Goal: Information Seeking & Learning: Learn about a topic

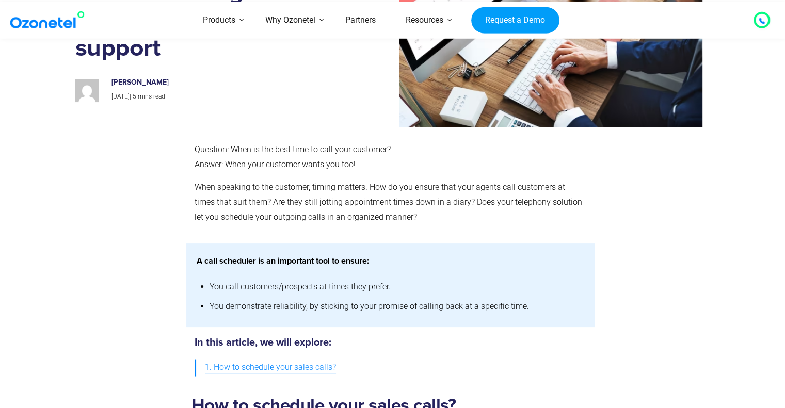
scroll to position [138, 0]
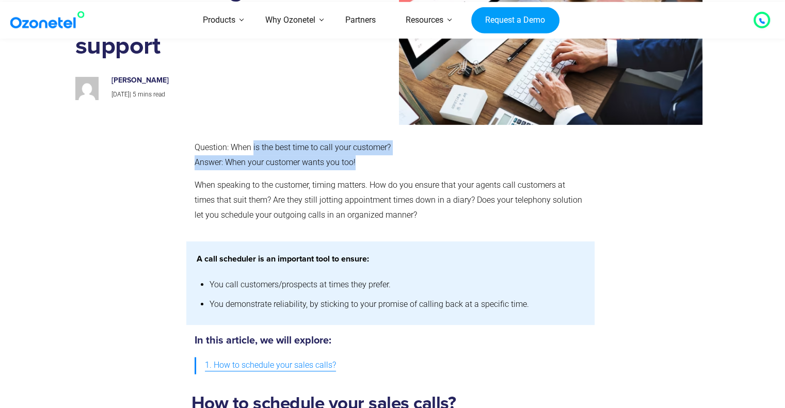
drag, startPoint x: 252, startPoint y: 149, endPoint x: 391, endPoint y: 157, distance: 138.5
click at [391, 157] on p "Question: When is the best time to call your customer? Answer: When your custom…" at bounding box center [391, 155] width 392 height 30
click at [315, 158] on p "Question: When is the best time to call your customer? Answer: When your custom…" at bounding box center [391, 155] width 392 height 30
drag, startPoint x: 241, startPoint y: 160, endPoint x: 372, endPoint y: 163, distance: 130.0
click at [372, 163] on p "Question: When is the best time to call your customer? Answer: When your custom…" at bounding box center [391, 155] width 392 height 30
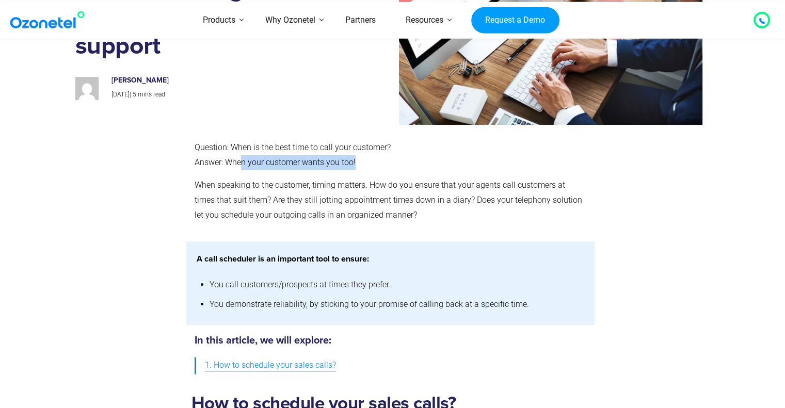
click at [372, 163] on p "Question: When is the best time to call your customer? Answer: When your custom…" at bounding box center [391, 155] width 392 height 30
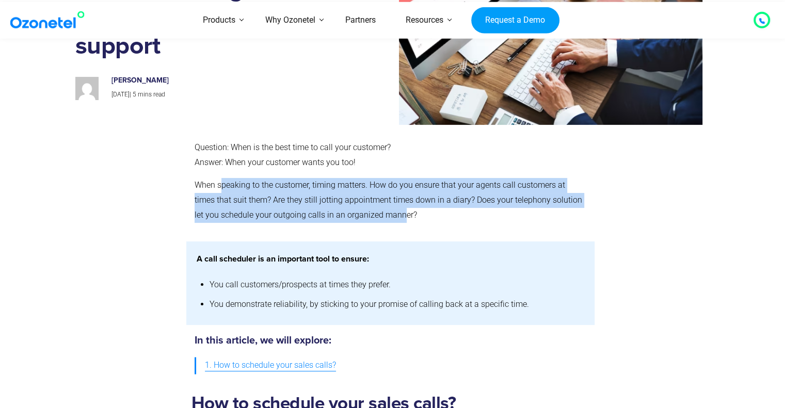
drag, startPoint x: 222, startPoint y: 191, endPoint x: 379, endPoint y: 226, distance: 160.6
click at [379, 226] on div "Question: When is the best time to call your customer? Answer: When your custom…" at bounding box center [391, 185] width 392 height 91
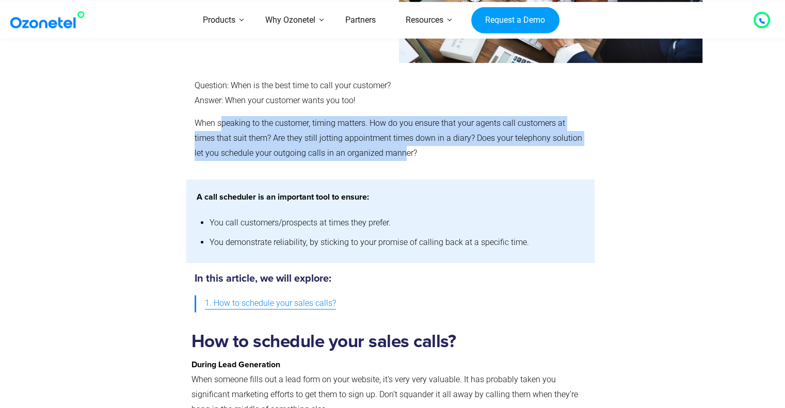
scroll to position [201, 0]
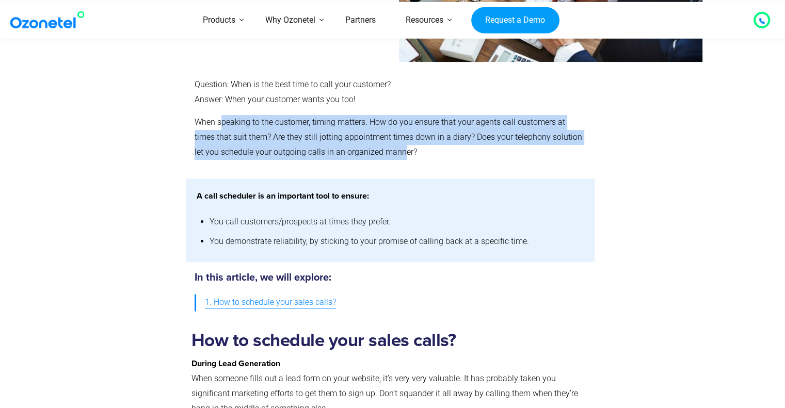
click at [528, 125] on p "When speaking to the customer, timing matters. How do you ensure that your agen…" at bounding box center [391, 137] width 392 height 44
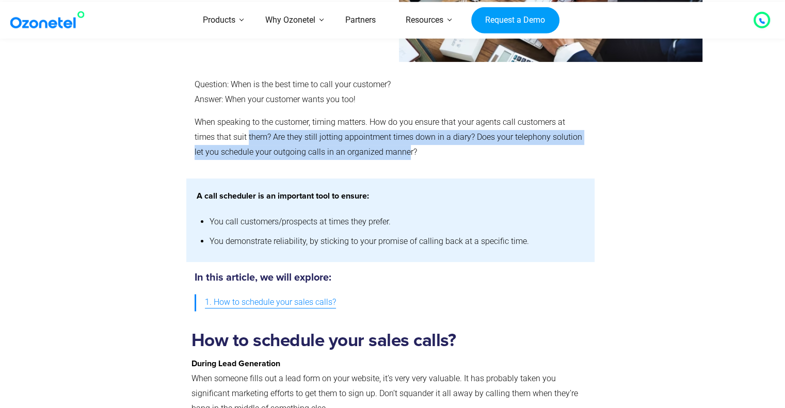
drag, startPoint x: 227, startPoint y: 136, endPoint x: 380, endPoint y: 155, distance: 154.4
click at [380, 155] on p "When speaking to the customer, timing matters. How do you ensure that your agen…" at bounding box center [391, 137] width 392 height 44
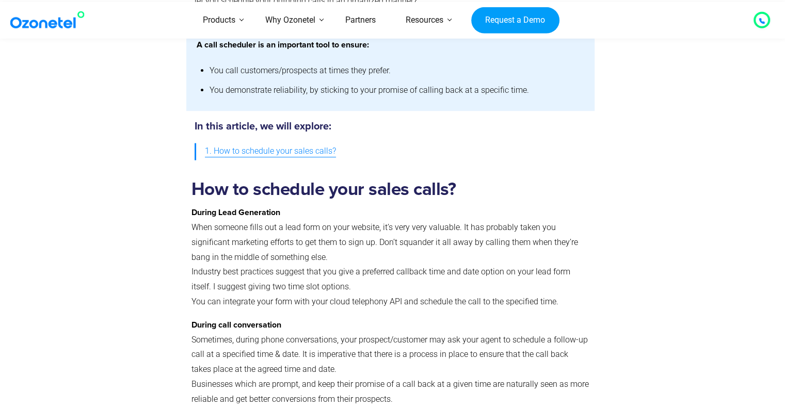
scroll to position [418, 0]
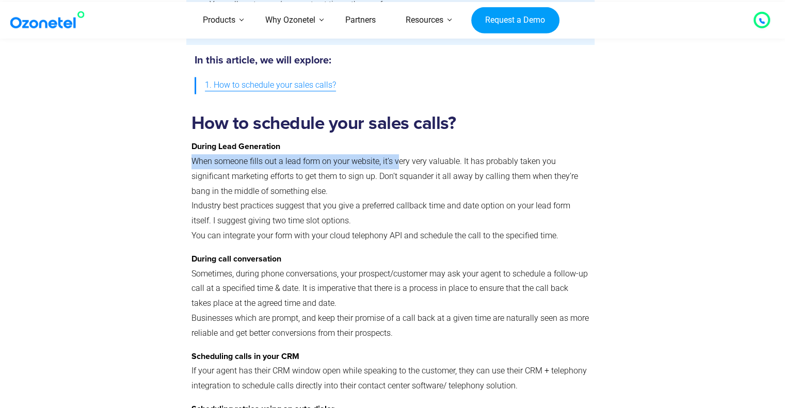
drag, startPoint x: 192, startPoint y: 164, endPoint x: 396, endPoint y: 162, distance: 204.3
click at [396, 162] on p "During Lead Generation When someone fills out a lead form on your website, it’s…" at bounding box center [390, 191] width 398 height 104
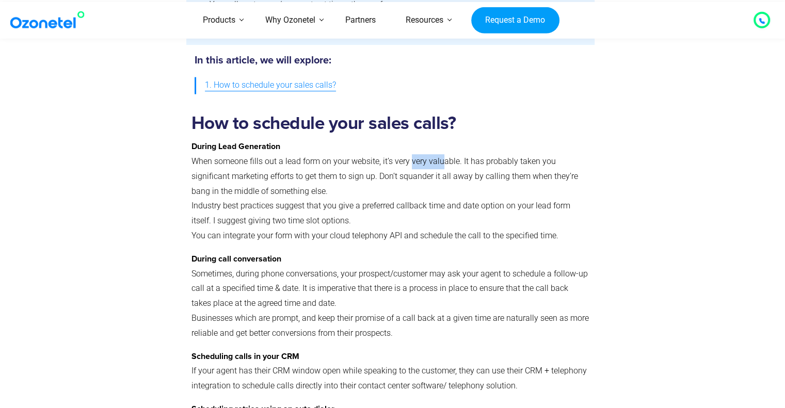
drag, startPoint x: 411, startPoint y: 163, endPoint x: 442, endPoint y: 163, distance: 30.4
click at [442, 163] on p "During Lead Generation When someone fills out a lead form on your website, it’s…" at bounding box center [390, 191] width 398 height 104
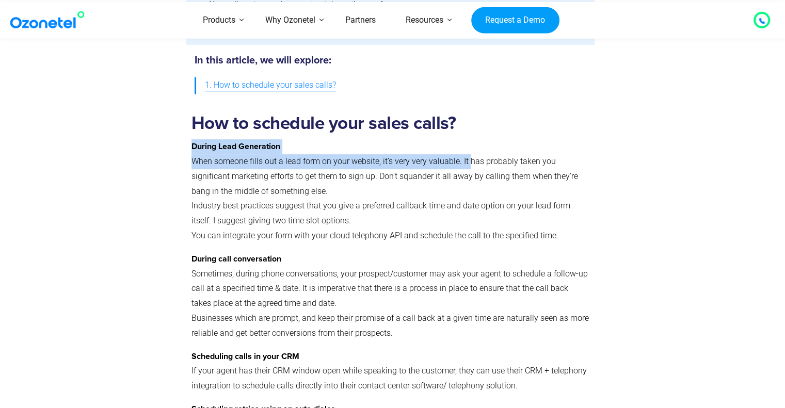
drag, startPoint x: 469, startPoint y: 168, endPoint x: 562, endPoint y: 155, distance: 94.9
click at [562, 155] on p "During Lead Generation When someone fills out a lead form on your website, it’s…" at bounding box center [390, 191] width 398 height 104
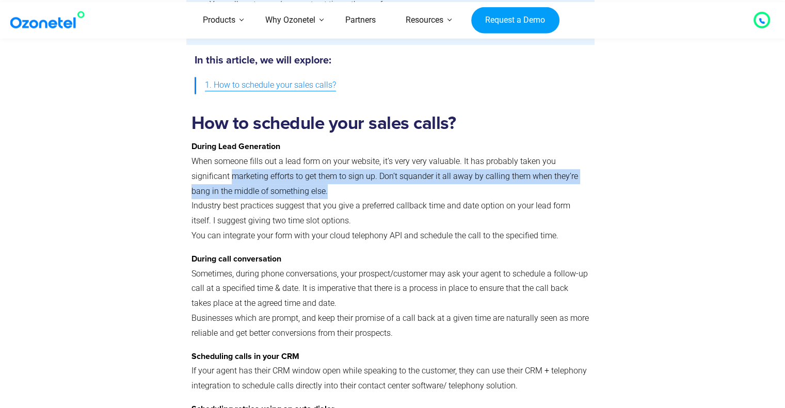
drag, startPoint x: 233, startPoint y: 179, endPoint x: 365, endPoint y: 190, distance: 132.1
click at [365, 190] on p "During Lead Generation When someone fills out a lead form on your website, it’s…" at bounding box center [390, 191] width 398 height 104
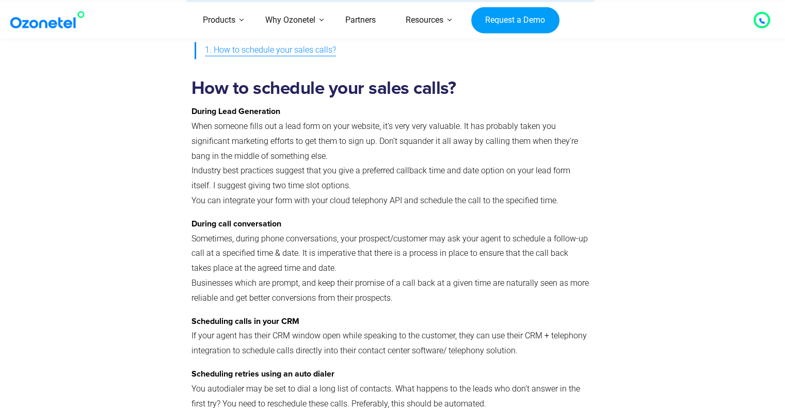
scroll to position [454, 0]
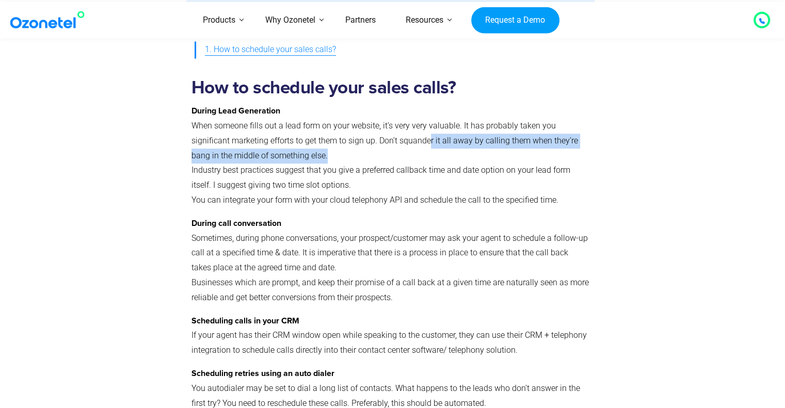
drag, startPoint x: 429, startPoint y: 142, endPoint x: 500, endPoint y: 157, distance: 72.9
click at [500, 157] on p "During Lead Generation When someone fills out a lead form on your website, it’s…" at bounding box center [390, 156] width 398 height 104
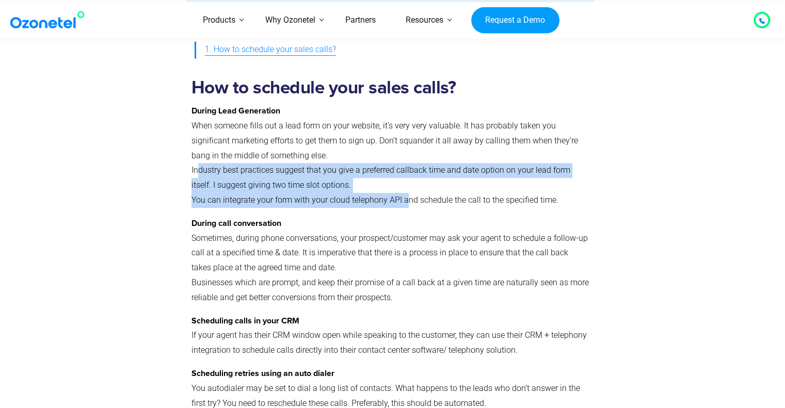
drag, startPoint x: 198, startPoint y: 175, endPoint x: 409, endPoint y: 198, distance: 212.3
click at [409, 198] on p "During Lead Generation When someone fills out a lead form on your website, it’s…" at bounding box center [390, 156] width 398 height 104
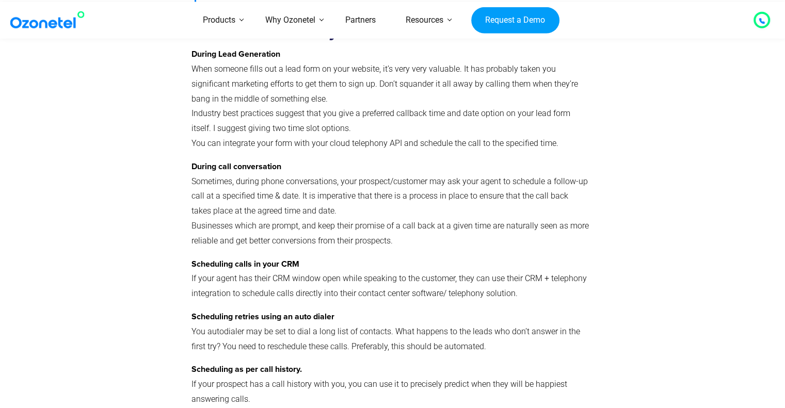
click at [535, 105] on p "During Lead Generation When someone fills out a lead form on your website, it’s…" at bounding box center [390, 99] width 398 height 104
drag, startPoint x: 201, startPoint y: 168, endPoint x: 273, endPoint y: 165, distance: 72.3
click at [273, 165] on strong "During call conversation" at bounding box center [236, 167] width 90 height 8
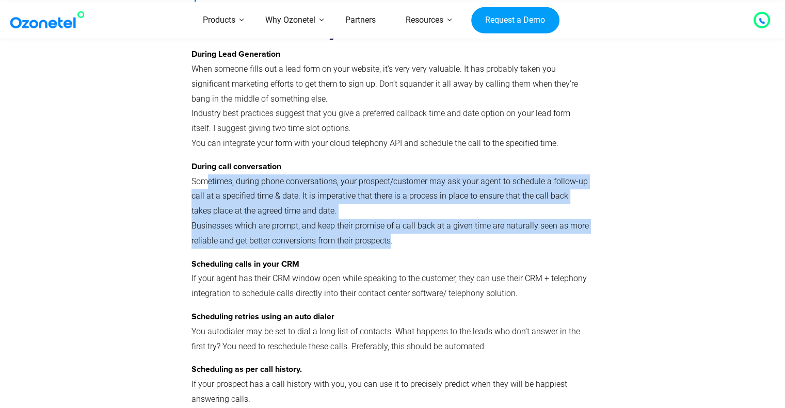
drag, startPoint x: 208, startPoint y: 184, endPoint x: 409, endPoint y: 244, distance: 209.5
click at [409, 244] on p "During call conversation Sometimes, during phone conversations, your prospect/c…" at bounding box center [390, 203] width 398 height 89
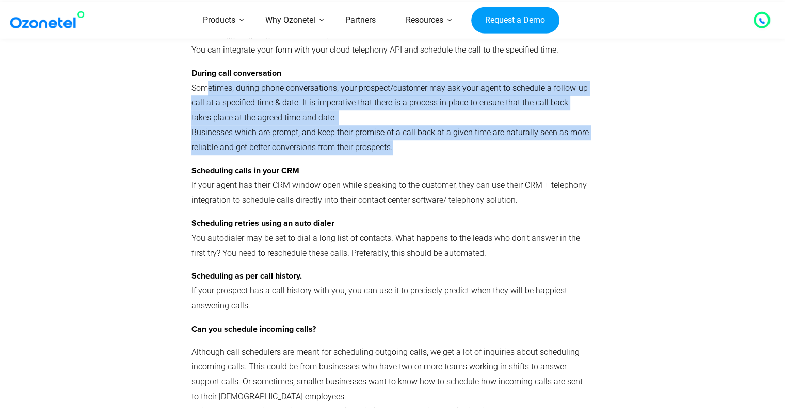
scroll to position [607, 0]
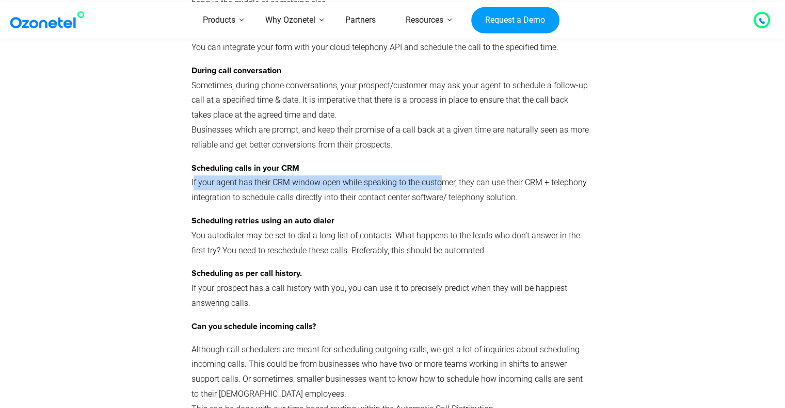
drag, startPoint x: 192, startPoint y: 188, endPoint x: 440, endPoint y: 179, distance: 247.3
click at [440, 179] on p "Scheduling calls in your CRM If your agent has their CRM window open while spea…" at bounding box center [390, 183] width 398 height 44
drag, startPoint x: 478, startPoint y: 179, endPoint x: 575, endPoint y: 175, distance: 96.6
click at [575, 175] on p "Scheduling calls in your CRM If your agent has their CRM window open while spea…" at bounding box center [390, 183] width 398 height 44
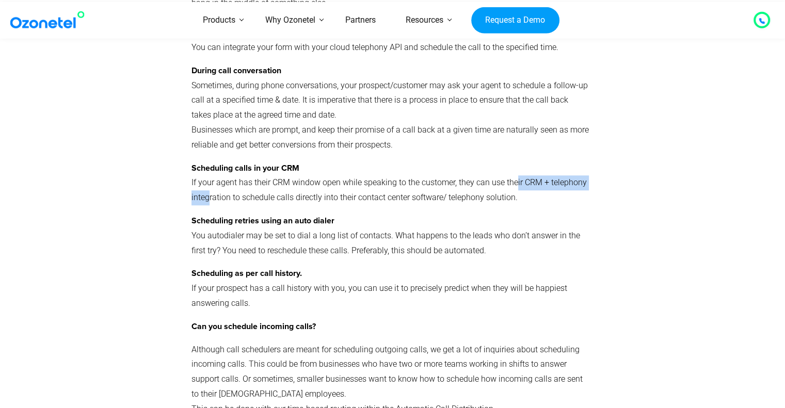
drag, startPoint x: 209, startPoint y: 201, endPoint x: 517, endPoint y: 185, distance: 307.4
click at [517, 185] on p "Scheduling calls in your CRM If your agent has their CRM window open while spea…" at bounding box center [390, 183] width 398 height 44
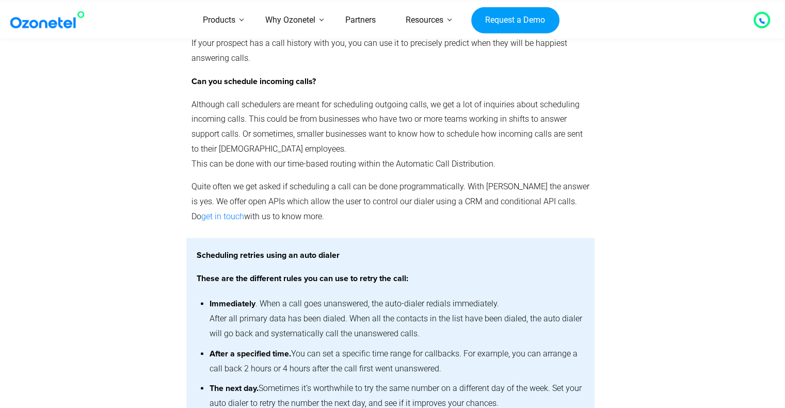
scroll to position [852, 0]
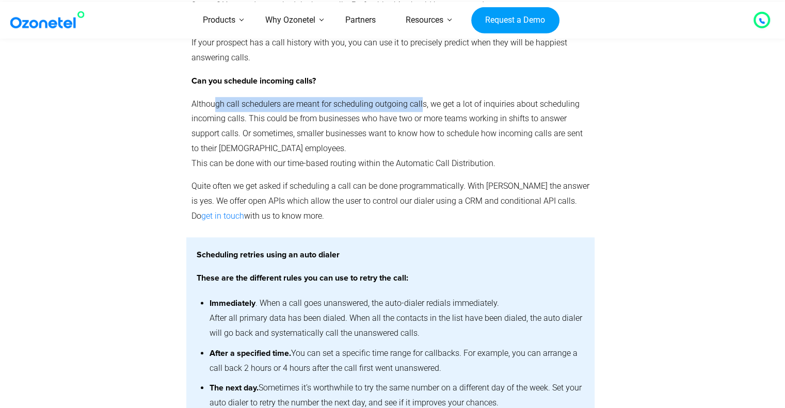
drag, startPoint x: 216, startPoint y: 107, endPoint x: 421, endPoint y: 102, distance: 205.4
click at [421, 102] on p "Although call schedulers are meant for scheduling outgoing calls, we get a lot …" at bounding box center [390, 134] width 398 height 74
drag, startPoint x: 450, startPoint y: 103, endPoint x: 593, endPoint y: 90, distance: 144.0
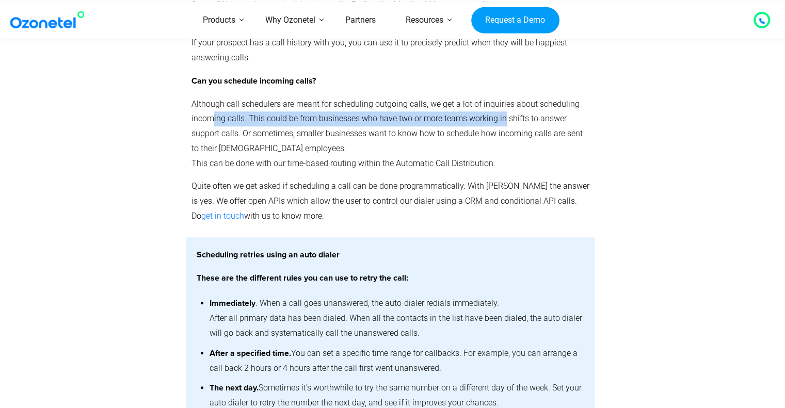
drag, startPoint x: 212, startPoint y: 123, endPoint x: 504, endPoint y: 127, distance: 292.1
click at [504, 127] on p "Although call schedulers are meant for scheduling outgoing calls, we get a lot …" at bounding box center [390, 134] width 398 height 74
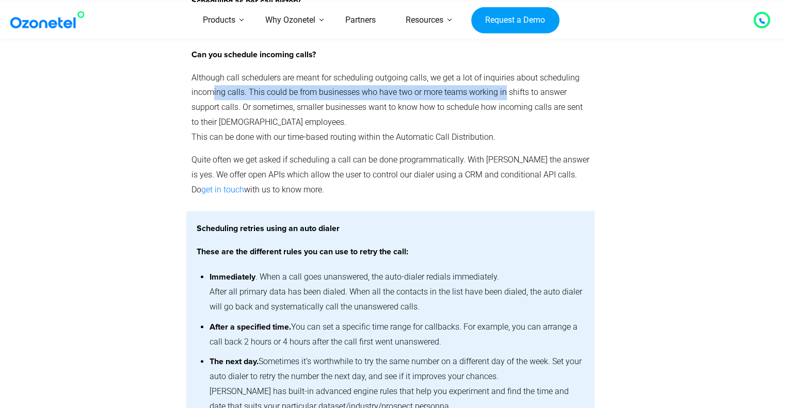
scroll to position [879, 0]
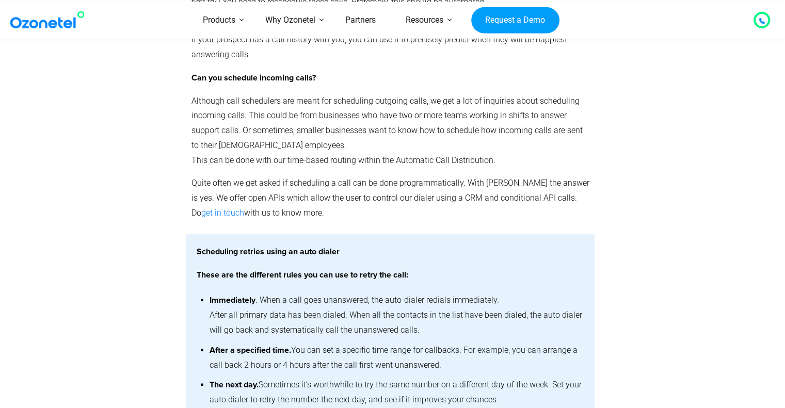
scroll to position [854, 0]
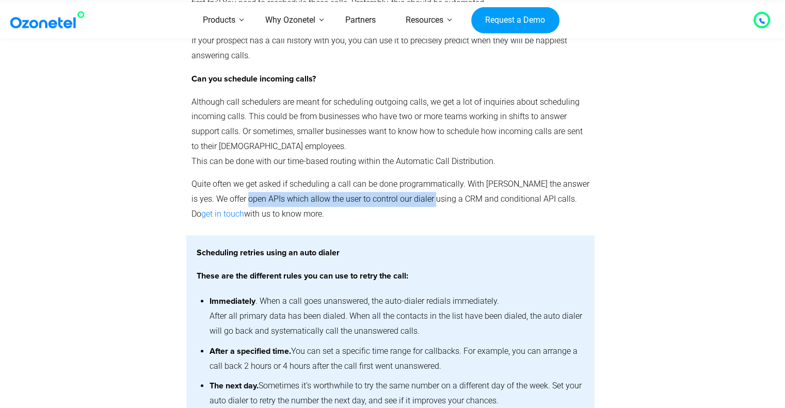
drag, startPoint x: 253, startPoint y: 202, endPoint x: 434, endPoint y: 208, distance: 180.7
click at [434, 208] on p "Quite often we get asked if scheduling a call can be done programmatically. Wit…" at bounding box center [390, 199] width 398 height 44
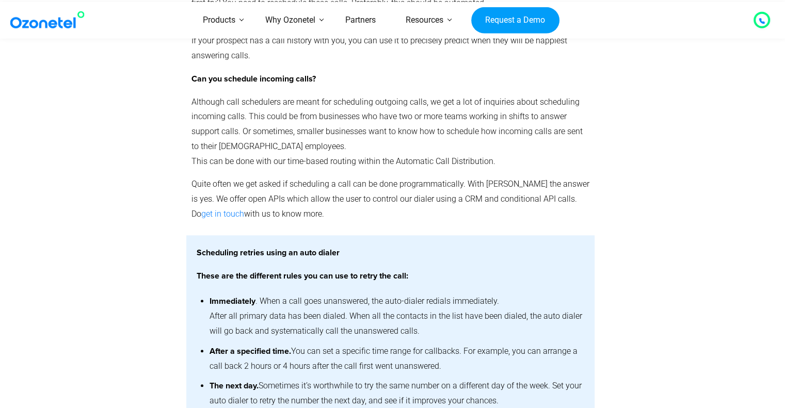
click at [480, 198] on p "Quite often we get asked if scheduling a call can be done programmatically. Wit…" at bounding box center [390, 199] width 398 height 44
drag, startPoint x: 578, startPoint y: 200, endPoint x: 370, endPoint y: 122, distance: 221.8
click at [370, 122] on p "Although call schedulers are meant for scheduling outgoing calls, we get a lot …" at bounding box center [390, 132] width 398 height 74
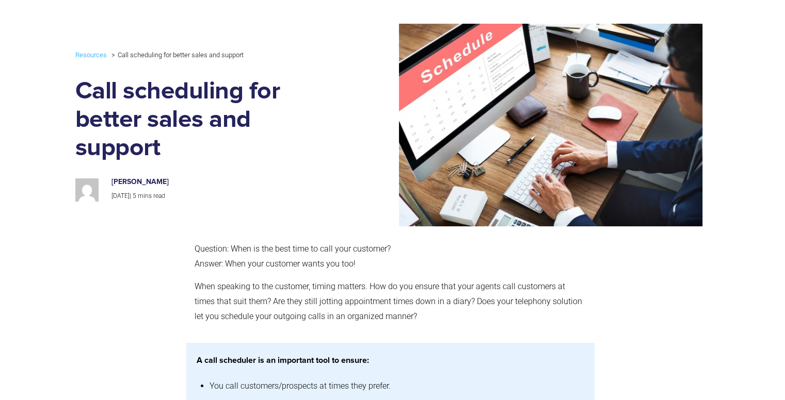
scroll to position [0, 0]
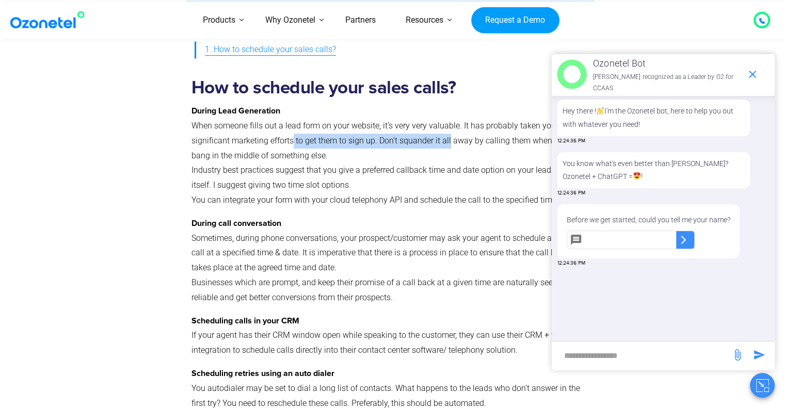
drag, startPoint x: 292, startPoint y: 135, endPoint x: 448, endPoint y: 135, distance: 156.3
click at [448, 135] on p "During Lead Generation When someone fills out a lead form on your website, it’s…" at bounding box center [390, 156] width 398 height 104
click at [750, 76] on icon "end chat or minimize" at bounding box center [752, 74] width 7 height 7
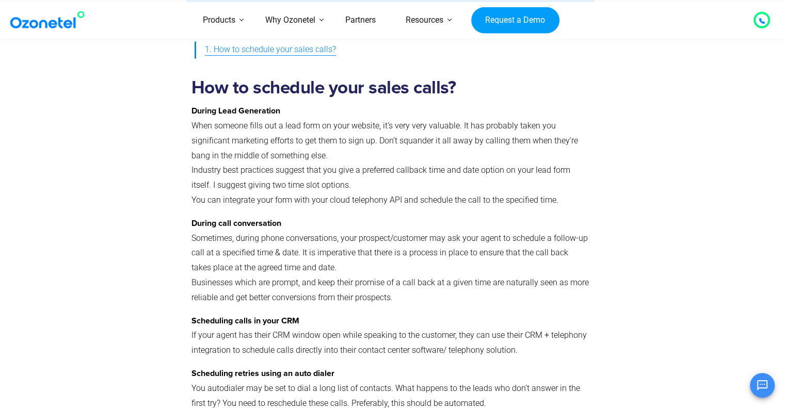
click at [429, 118] on p "During Lead Generation When someone fills out a lead form on your website, it’s…" at bounding box center [390, 156] width 398 height 104
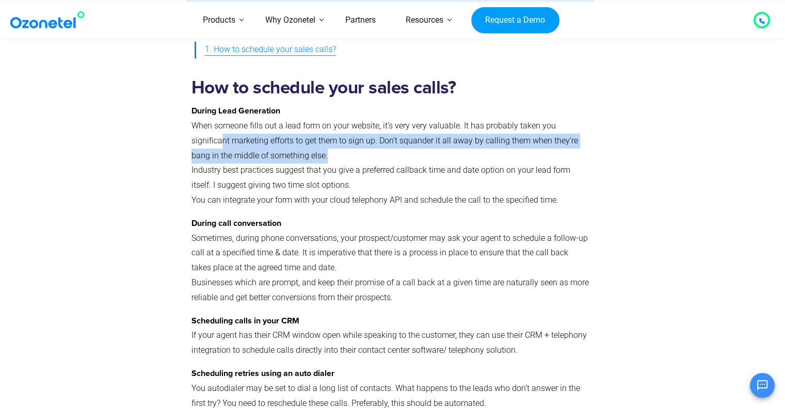
drag, startPoint x: 223, startPoint y: 145, endPoint x: 355, endPoint y: 162, distance: 133.2
click at [355, 162] on p "During Lead Generation When someone fills out a lead form on your website, it’s…" at bounding box center [390, 156] width 398 height 104
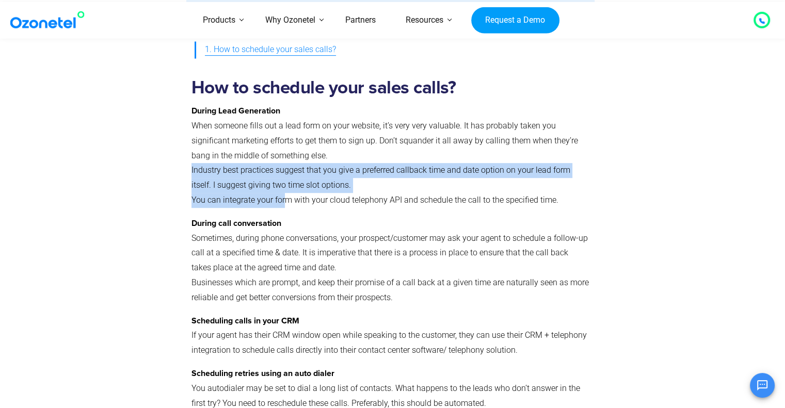
drag, startPoint x: 286, startPoint y: 201, endPoint x: 409, endPoint y: 190, distance: 123.3
click at [409, 190] on p "During Lead Generation When someone fills out a lead form on your website, it’s…" at bounding box center [390, 156] width 398 height 104
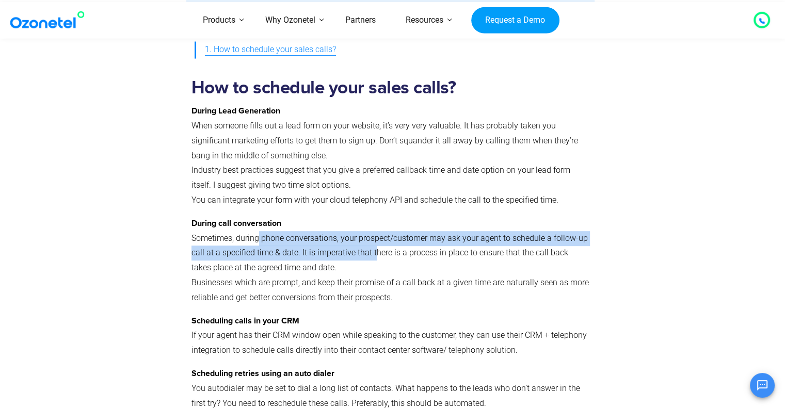
drag, startPoint x: 258, startPoint y: 241, endPoint x: 375, endPoint y: 253, distance: 117.8
click at [375, 253] on p "During call conversation Sometimes, during phone conversations, your prospect/c…" at bounding box center [390, 260] width 398 height 89
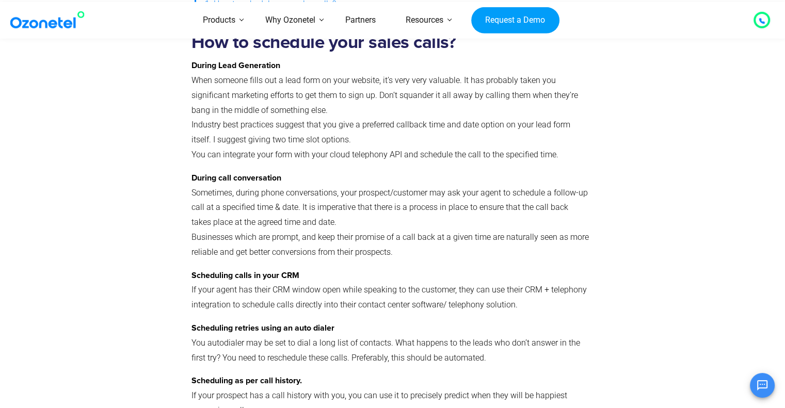
scroll to position [510, 0]
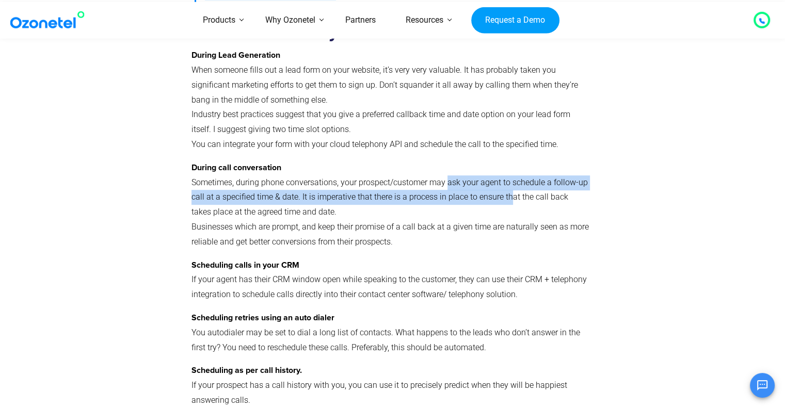
drag, startPoint x: 448, startPoint y: 177, endPoint x: 512, endPoint y: 197, distance: 67.1
click at [512, 197] on p "During call conversation Sometimes, during phone conversations, your prospect/c…" at bounding box center [390, 204] width 398 height 89
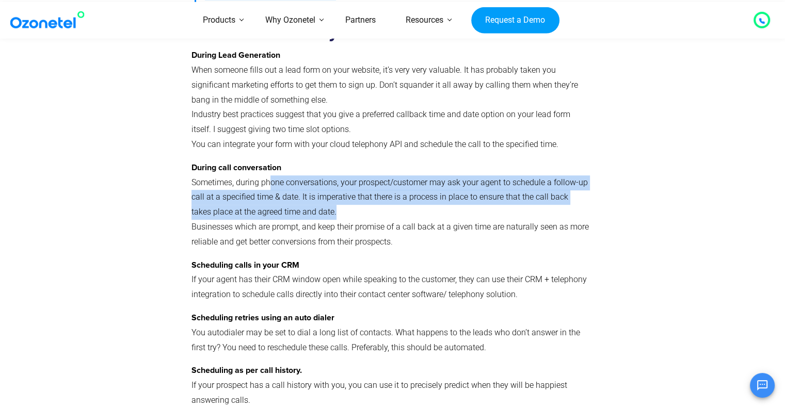
drag, startPoint x: 269, startPoint y: 191, endPoint x: 351, endPoint y: 212, distance: 84.6
click at [351, 212] on p "During call conversation Sometimes, during phone conversations, your prospect/c…" at bounding box center [390, 204] width 398 height 89
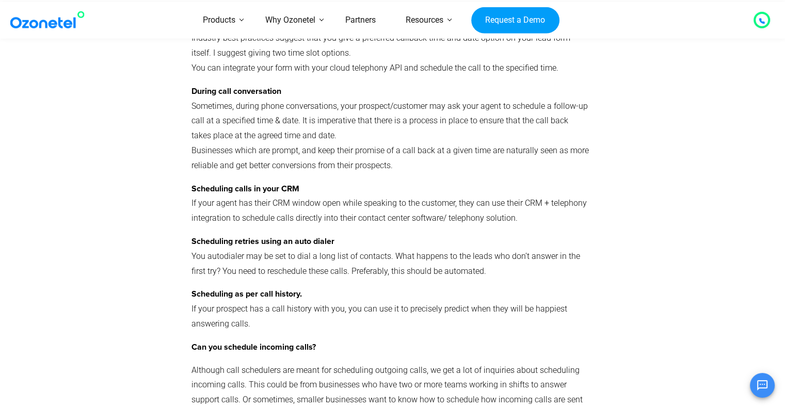
scroll to position [588, 0]
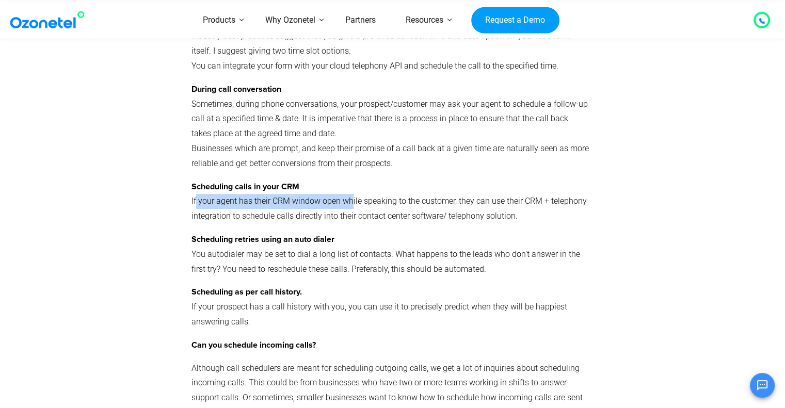
drag, startPoint x: 195, startPoint y: 202, endPoint x: 351, endPoint y: 204, distance: 156.4
click at [351, 204] on p "Scheduling calls in your CRM If your agent has their CRM window open while spea…" at bounding box center [390, 202] width 398 height 44
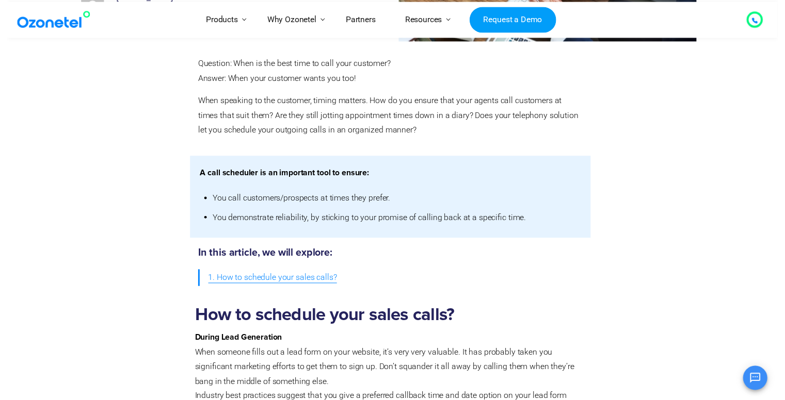
scroll to position [0, 0]
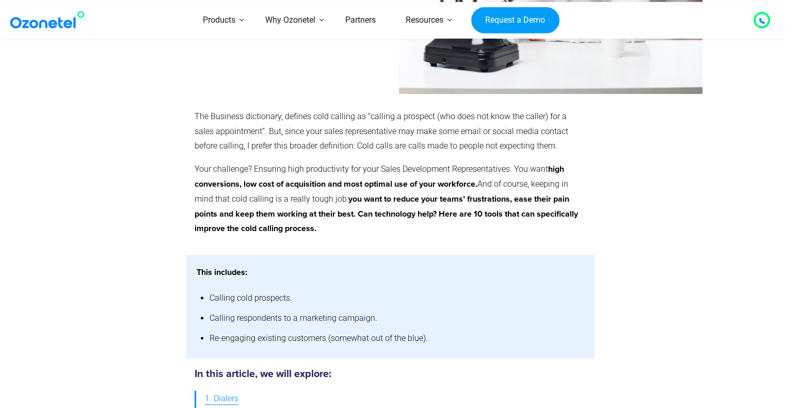
scroll to position [256, 0]
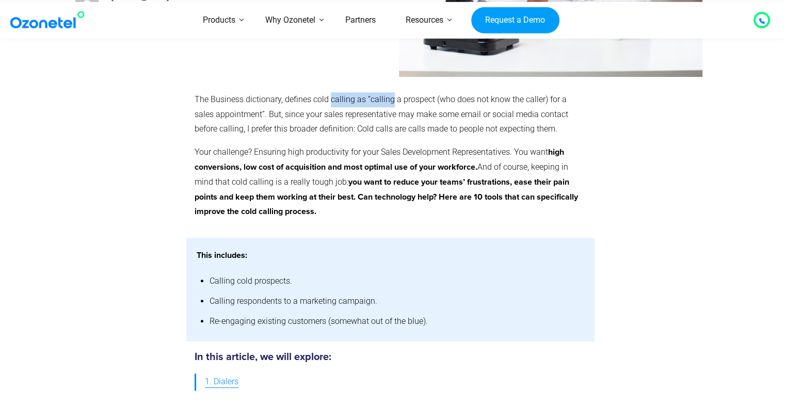
drag, startPoint x: 331, startPoint y: 103, endPoint x: 390, endPoint y: 102, distance: 58.8
click at [390, 102] on p "The Business dictionary, defines cold calling as “calling a prospect (who does …" at bounding box center [391, 114] width 392 height 44
drag, startPoint x: 422, startPoint y: 104, endPoint x: 524, endPoint y: 96, distance: 102.5
click at [524, 96] on p "The Business dictionary, defines cold calling as “calling a prospect (who does …" at bounding box center [391, 114] width 392 height 44
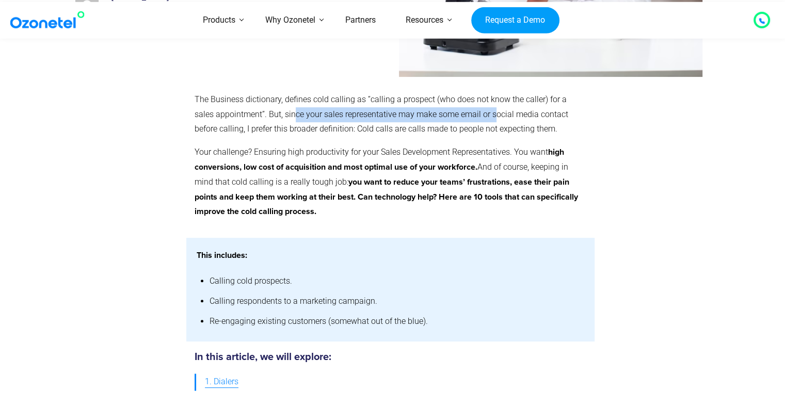
drag, startPoint x: 275, startPoint y: 115, endPoint x: 474, endPoint y: 113, distance: 199.2
click at [474, 113] on p "The Business dictionary, defines cold calling as “calling a prospect (who does …" at bounding box center [391, 114] width 392 height 44
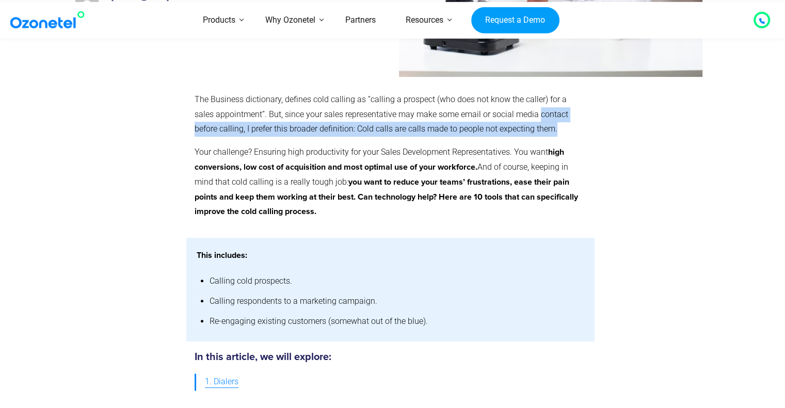
drag, startPoint x: 518, startPoint y: 112, endPoint x: 551, endPoint y: 125, distance: 36.1
click at [551, 125] on p "The Business dictionary, defines cold calling as “calling a prospect (who does …" at bounding box center [391, 114] width 392 height 44
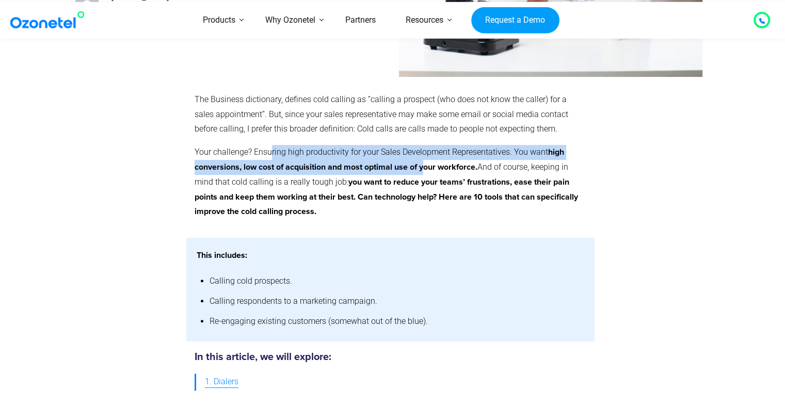
drag, startPoint x: 271, startPoint y: 150, endPoint x: 426, endPoint y: 168, distance: 155.9
click at [426, 168] on p "Your challenge? Ensuring high productivity for your Sales Development Represent…" at bounding box center [391, 182] width 392 height 74
click at [426, 168] on strong "high conversions, low cost of acquisition and most optimal use of your workforc…" at bounding box center [379, 159] width 369 height 23
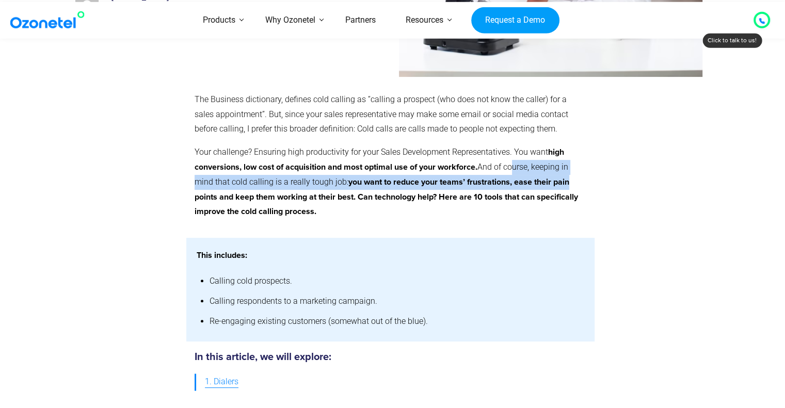
drag, startPoint x: 512, startPoint y: 167, endPoint x: 575, endPoint y: 177, distance: 63.7
click at [575, 177] on p "Your challenge? Ensuring high productivity for your Sales Development Represent…" at bounding box center [391, 182] width 392 height 74
click at [340, 180] on p "Your challenge? Ensuring high productivity for your Sales Development Represent…" at bounding box center [391, 182] width 392 height 74
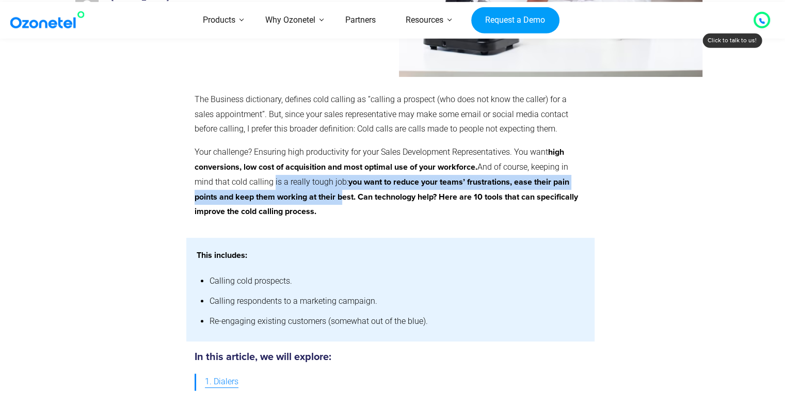
drag, startPoint x: 270, startPoint y: 185, endPoint x: 345, endPoint y: 200, distance: 75.9
click at [345, 200] on p "Your challenge? Ensuring high productivity for your Sales Development Represent…" at bounding box center [391, 182] width 392 height 74
click at [345, 200] on strong "you want to reduce your teams’ frustrations, ease their pain points and keep th…" at bounding box center [386, 197] width 383 height 38
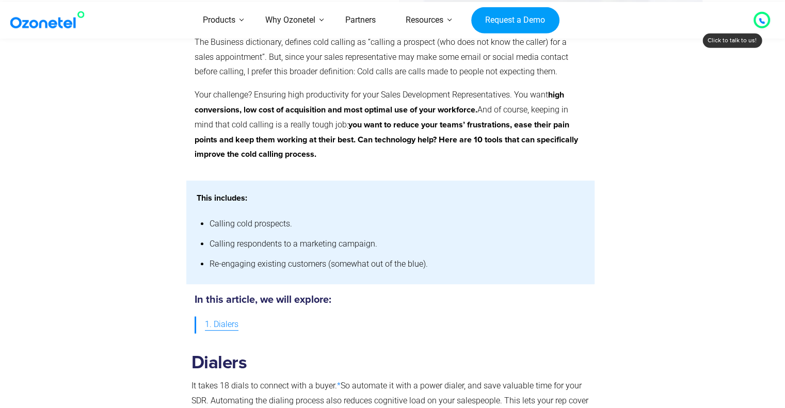
scroll to position [314, 0]
drag, startPoint x: 354, startPoint y: 125, endPoint x: 458, endPoint y: 127, distance: 104.3
click at [458, 127] on strong "you want to reduce your teams’ frustrations, ease their pain points and keep th…" at bounding box center [386, 139] width 383 height 38
drag, startPoint x: 497, startPoint y: 123, endPoint x: 552, endPoint y: 132, distance: 54.8
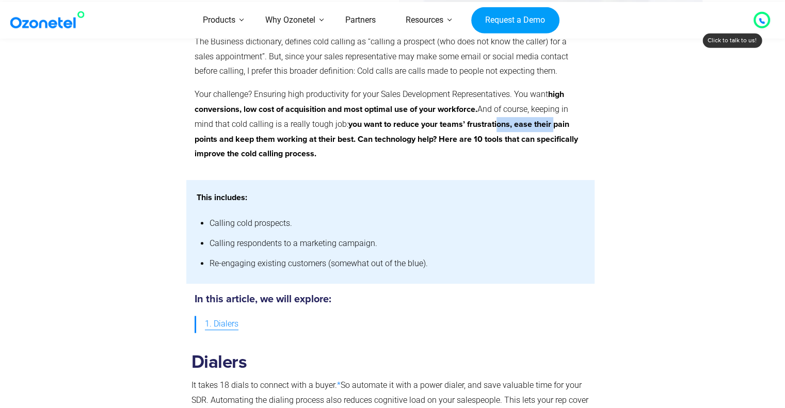
click at [552, 132] on p "Your challenge? Ensuring high productivity for your Sales Development Represent…" at bounding box center [391, 124] width 392 height 74
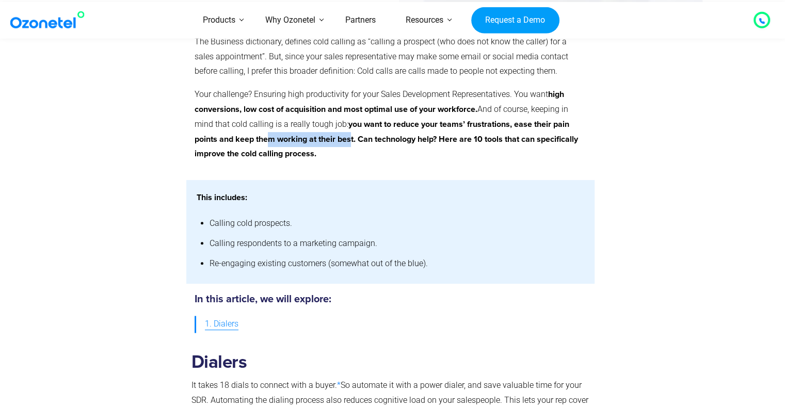
drag, startPoint x: 271, startPoint y: 138, endPoint x: 353, endPoint y: 149, distance: 82.8
click at [353, 149] on p "Your challenge? Ensuring high productivity for your Sales Development Represent…" at bounding box center [391, 124] width 392 height 74
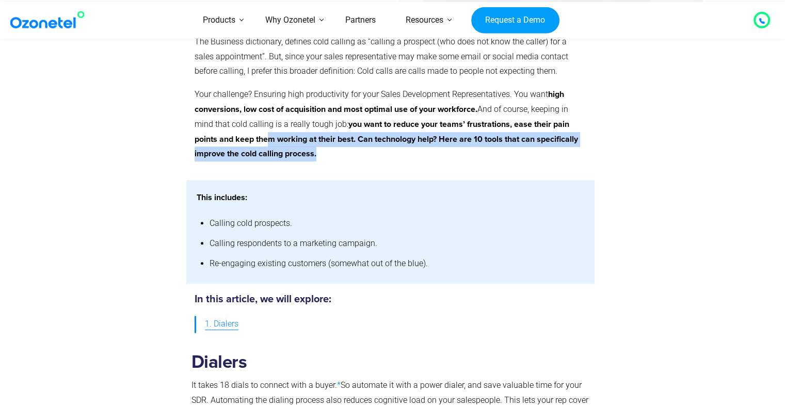
click at [353, 149] on p "Your challenge? Ensuring high productivity for your Sales Development Represent…" at bounding box center [391, 124] width 392 height 74
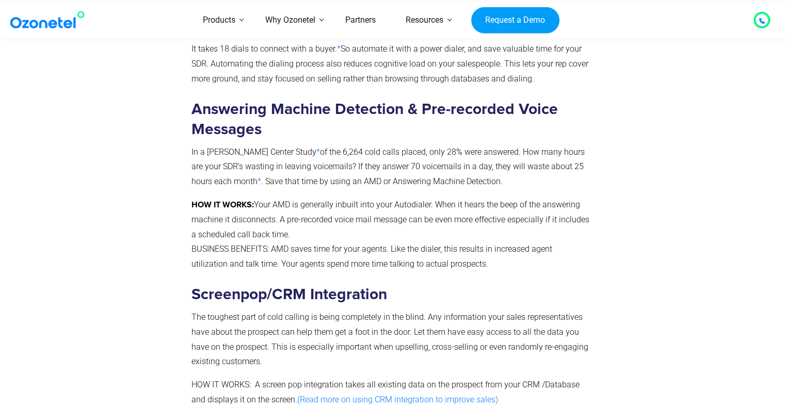
scroll to position [671, 0]
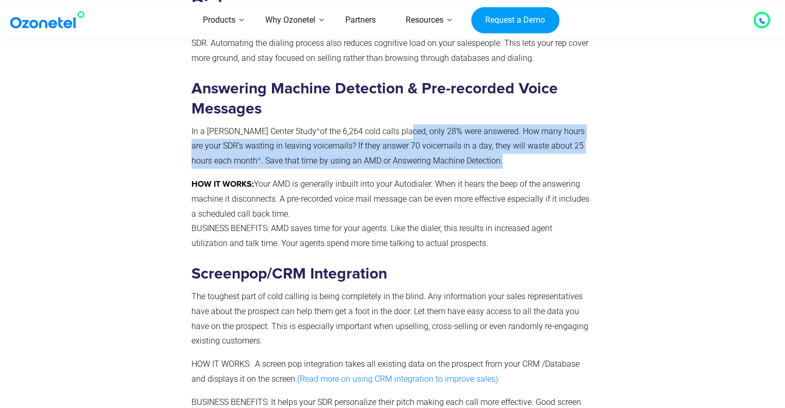
drag, startPoint x: 374, startPoint y: 135, endPoint x: 481, endPoint y: 158, distance: 109.9
click at [481, 158] on p "In a Keller Center Study * of the 6,264 cold calls placed, only 28% were answer…" at bounding box center [390, 146] width 398 height 44
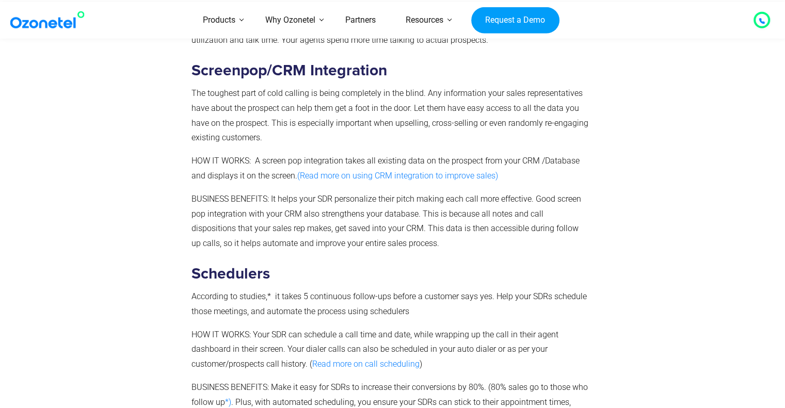
scroll to position [873, 0]
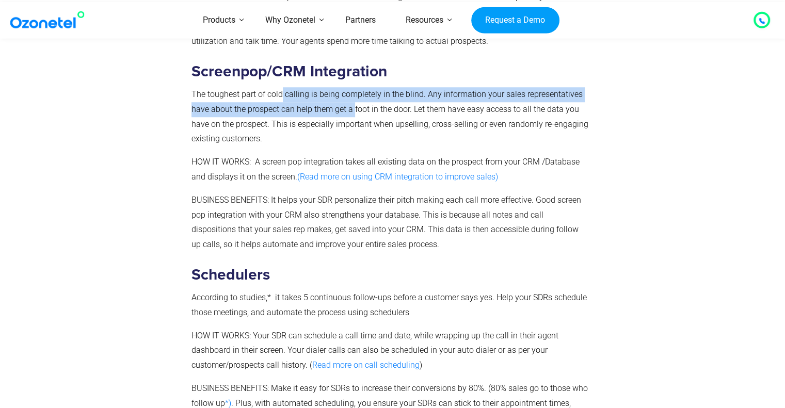
drag, startPoint x: 282, startPoint y: 95, endPoint x: 357, endPoint y: 120, distance: 78.5
click at [357, 120] on p "The toughest part of cold calling is being completely in the blind. Any informa…" at bounding box center [390, 116] width 398 height 59
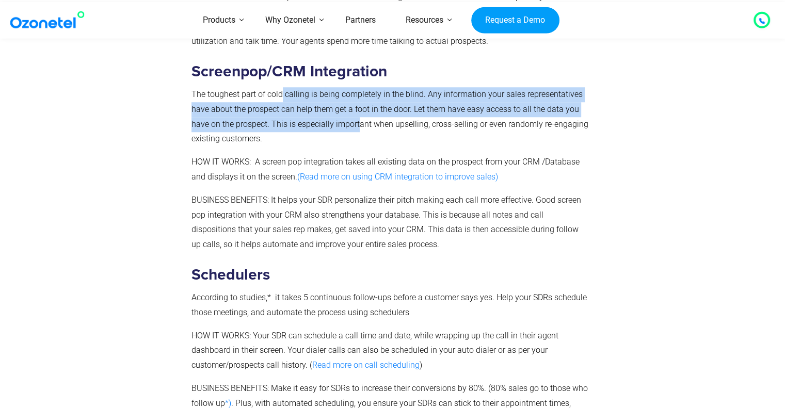
click at [357, 120] on p "The toughest part of cold calling is being completely in the blind. Any informa…" at bounding box center [390, 116] width 398 height 59
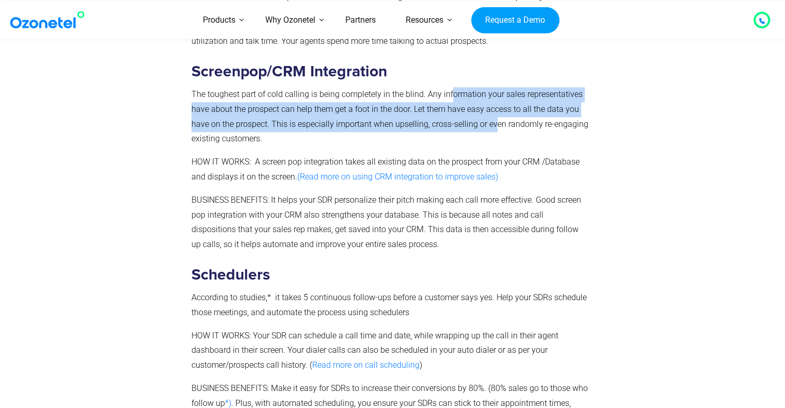
drag, startPoint x: 448, startPoint y: 96, endPoint x: 493, endPoint y: 127, distance: 54.5
click at [493, 127] on p "The toughest part of cold calling is being completely in the blind. Any informa…" at bounding box center [390, 116] width 398 height 59
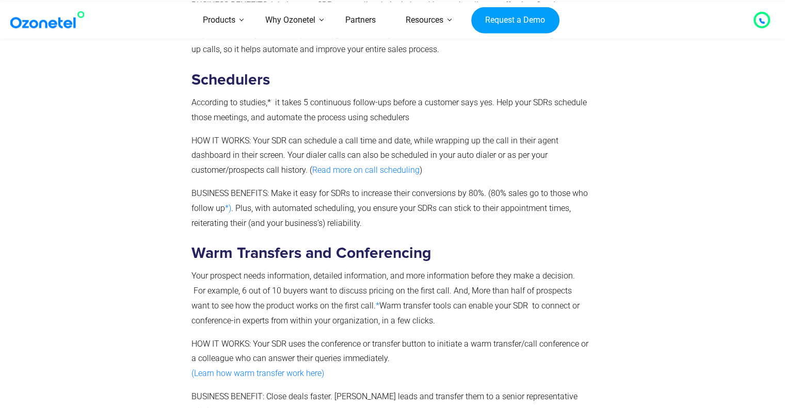
scroll to position [1069, 0]
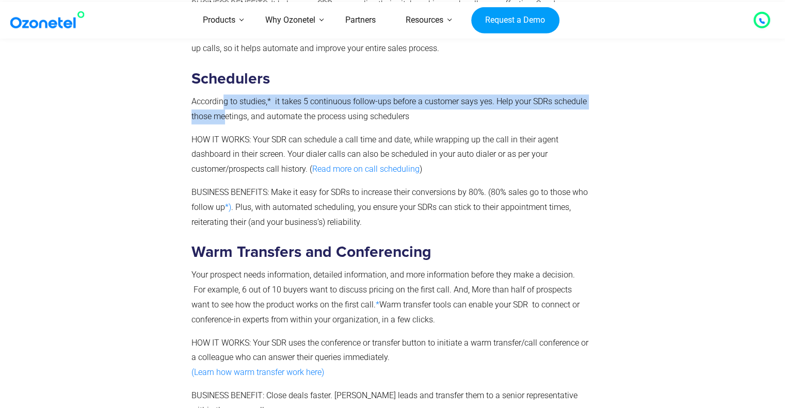
drag, startPoint x: 221, startPoint y: 111, endPoint x: 225, endPoint y: 115, distance: 6.2
click at [225, 115] on p "According to studies,* it takes 5 continuous follow-ups before a customer says …" at bounding box center [390, 109] width 398 height 30
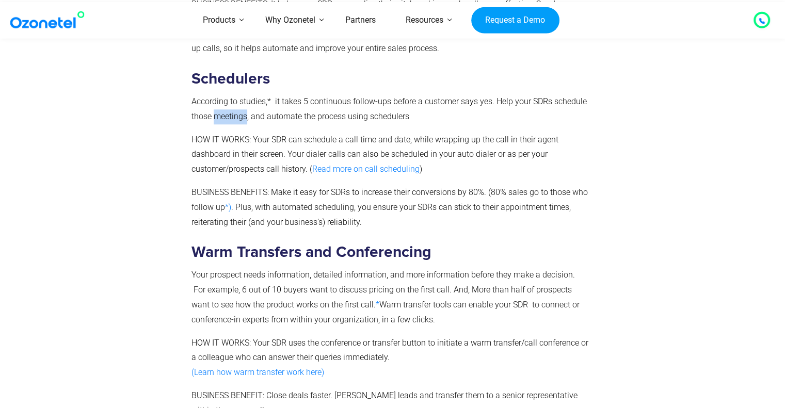
click at [225, 115] on p "According to studies,* it takes 5 continuous follow-ups before a customer says …" at bounding box center [390, 109] width 398 height 30
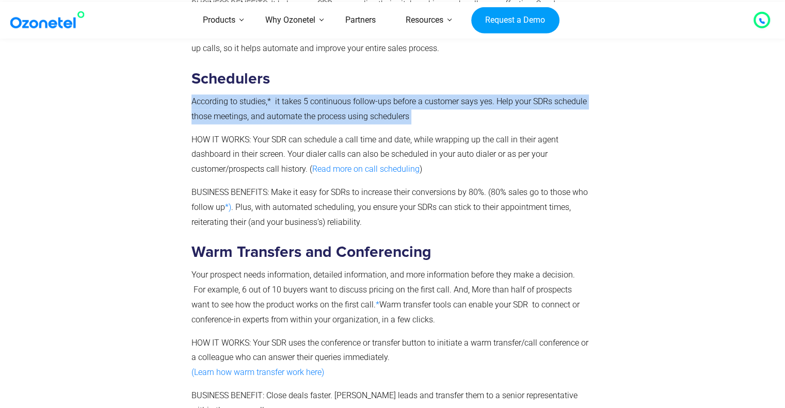
click at [225, 115] on p "According to studies,* it takes 5 continuous follow-ups before a customer says …" at bounding box center [390, 109] width 398 height 30
click at [291, 114] on p "According to studies,* it takes 5 continuous follow-ups before a customer says …" at bounding box center [390, 109] width 398 height 30
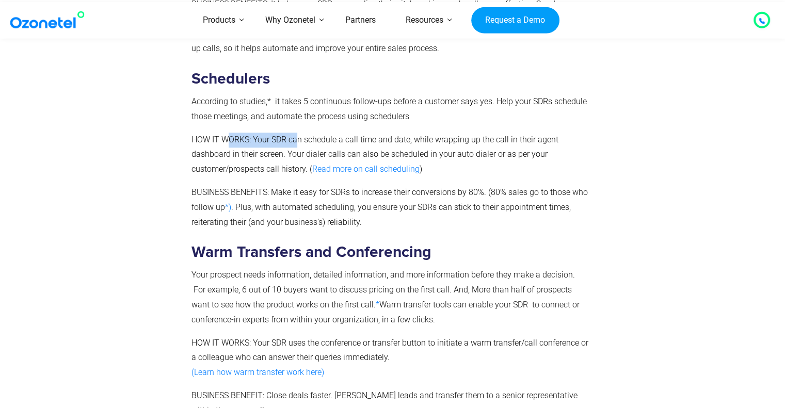
drag, startPoint x: 229, startPoint y: 139, endPoint x: 298, endPoint y: 150, distance: 70.5
click at [298, 150] on p "HOW IT WORKS: Your SDR can schedule a call time and date, while wrapping up the…" at bounding box center [390, 155] width 398 height 44
drag, startPoint x: 327, startPoint y: 142, endPoint x: 399, endPoint y: 136, distance: 72.0
click at [399, 136] on p "HOW IT WORKS: Your SDR can schedule a call time and date, while wrapping up the…" at bounding box center [390, 155] width 398 height 44
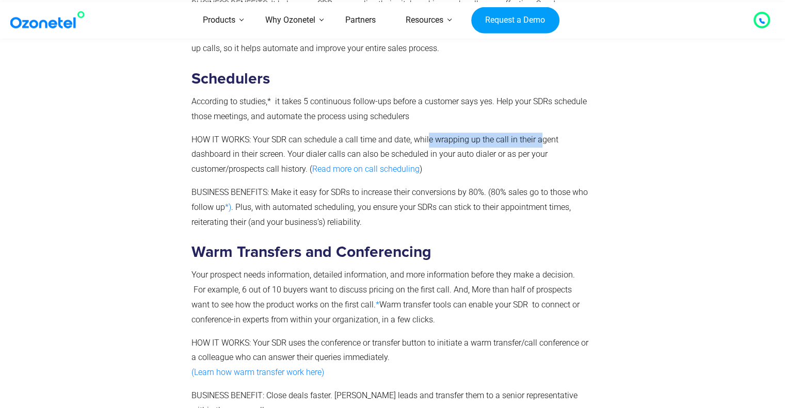
drag, startPoint x: 427, startPoint y: 142, endPoint x: 537, endPoint y: 141, distance: 109.9
click at [537, 141] on p "HOW IT WORKS: Your SDR can schedule a call time and date, while wrapping up the…" at bounding box center [390, 155] width 398 height 44
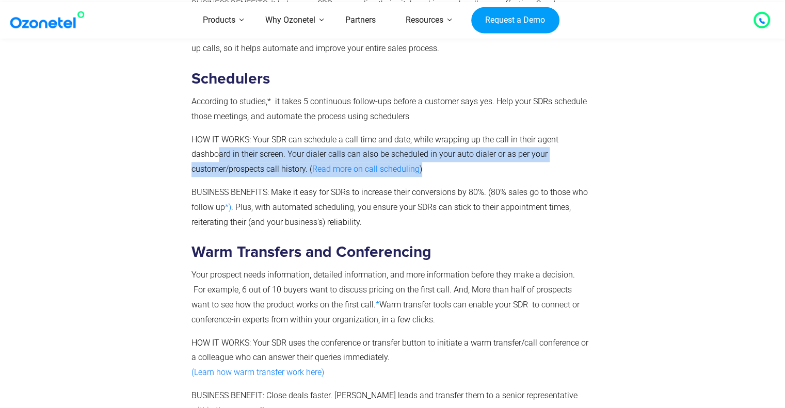
drag, startPoint x: 216, startPoint y: 162, endPoint x: 493, endPoint y: 172, distance: 277.8
click at [493, 172] on p "HOW IT WORKS: Your SDR can schedule a call time and date, while wrapping up the…" at bounding box center [390, 155] width 398 height 44
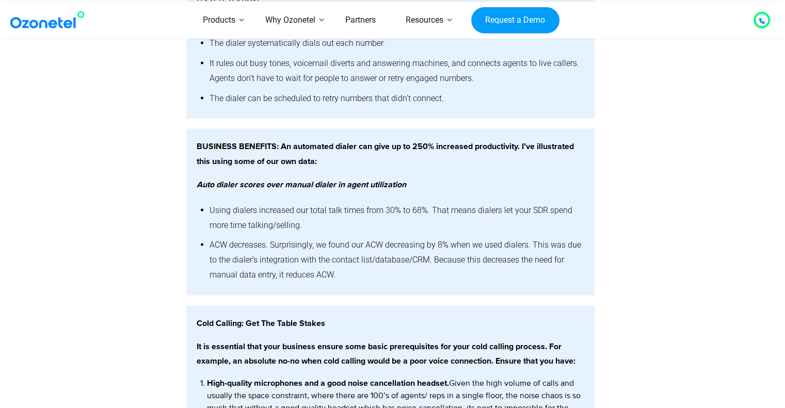
scroll to position [2041, 0]
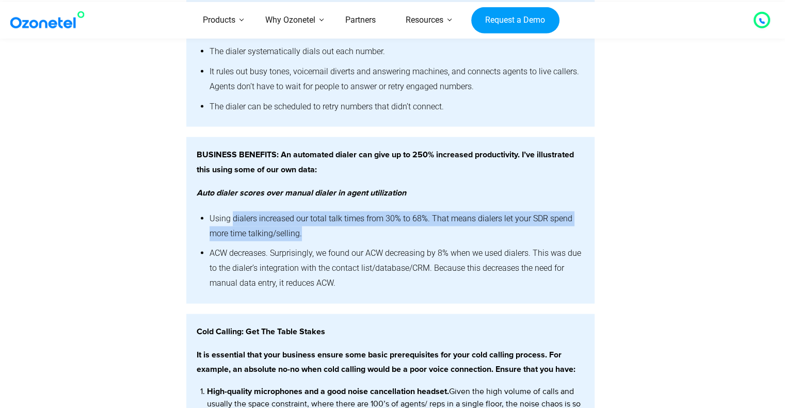
drag, startPoint x: 232, startPoint y: 227, endPoint x: 332, endPoint y: 239, distance: 100.9
click at [332, 239] on li "Using dialers increased our total talk times from 30% to 68%. That means dialer…" at bounding box center [396, 226] width 375 height 35
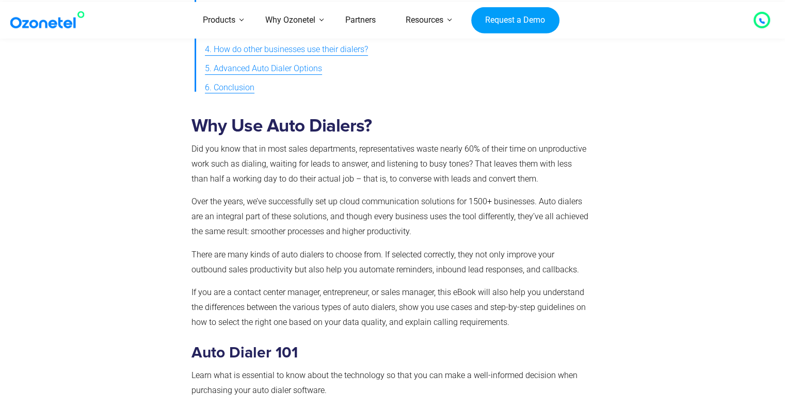
scroll to position [437, 0]
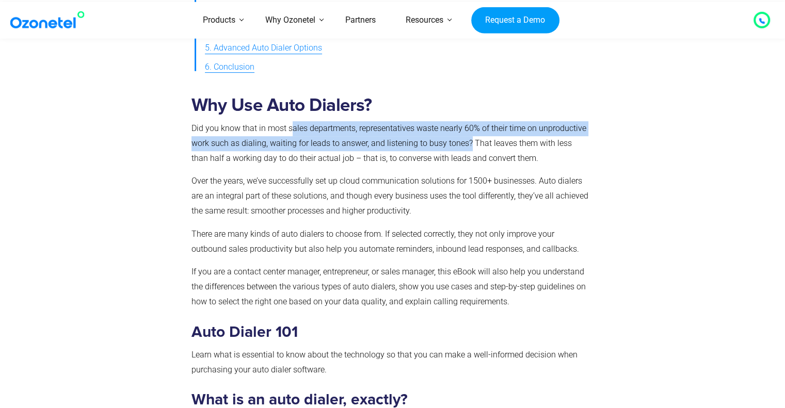
drag, startPoint x: 292, startPoint y: 125, endPoint x: 467, endPoint y: 147, distance: 177.3
click at [467, 147] on p "Did you know that in most sales departments, representatives waste nearly 60% o…" at bounding box center [390, 143] width 398 height 44
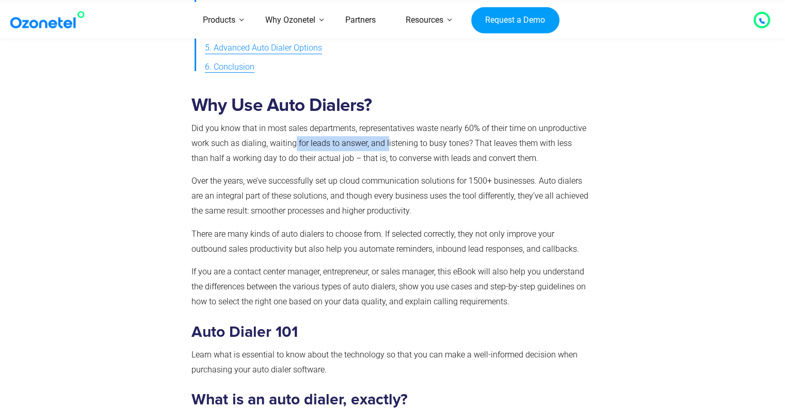
drag, startPoint x: 295, startPoint y: 139, endPoint x: 386, endPoint y: 139, distance: 91.3
click at [386, 139] on p "Did you know that in most sales departments, representatives waste nearly 60% o…" at bounding box center [390, 143] width 398 height 44
drag, startPoint x: 382, startPoint y: 140, endPoint x: 466, endPoint y: 137, distance: 84.7
click at [466, 137] on p "Did you know that in most sales departments, representatives waste nearly 60% o…" at bounding box center [390, 143] width 398 height 44
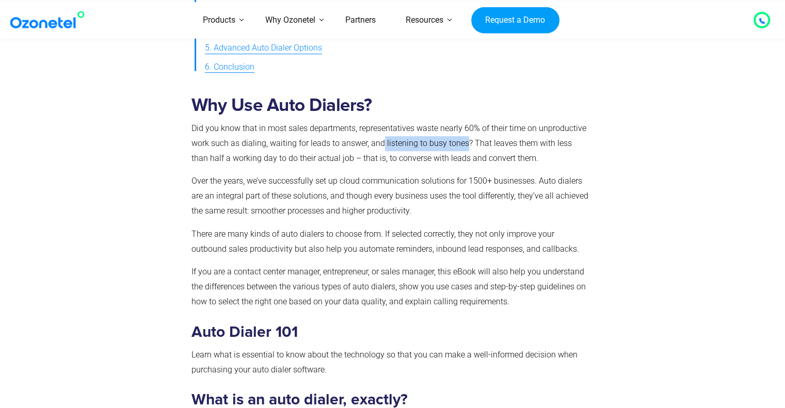
click at [466, 137] on p "Did you know that in most sales departments, representatives waste nearly 60% o…" at bounding box center [390, 143] width 398 height 44
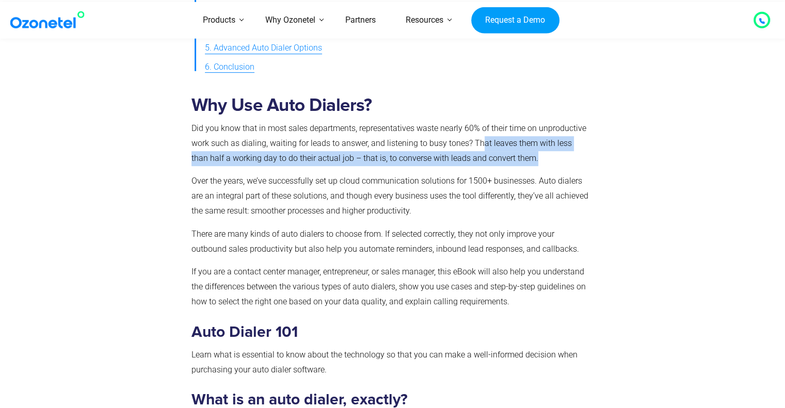
drag, startPoint x: 481, startPoint y: 144, endPoint x: 575, endPoint y: 154, distance: 94.5
click at [575, 154] on p "Did you know that in most sales departments, representatives waste nearly 60% o…" at bounding box center [390, 143] width 398 height 44
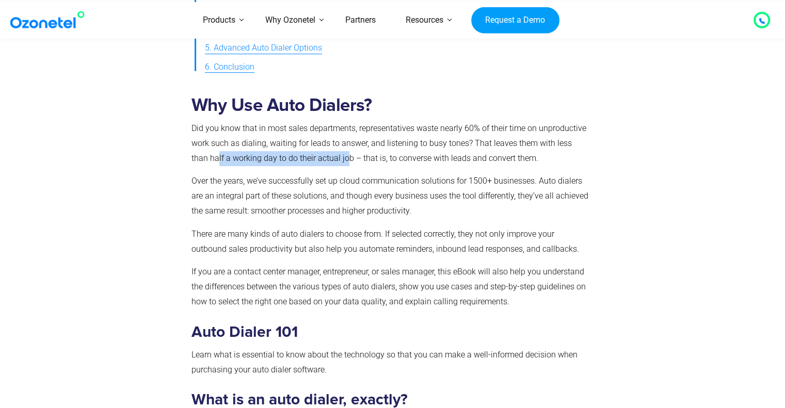
drag, startPoint x: 200, startPoint y: 158, endPoint x: 330, endPoint y: 158, distance: 130.0
click at [330, 158] on p "Did you know that in most sales departments, representatives waste nearly 60% o…" at bounding box center [390, 143] width 398 height 44
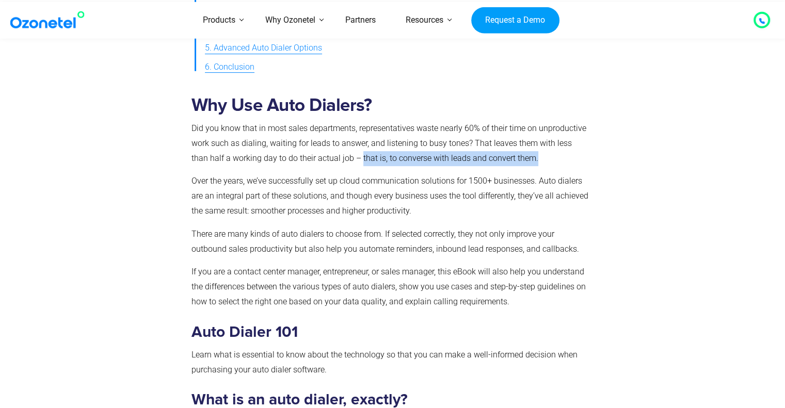
drag, startPoint x: 343, startPoint y: 162, endPoint x: 523, endPoint y: 165, distance: 180.1
click at [523, 165] on p "Did you know that in most sales departments, representatives waste nearly 60% o…" at bounding box center [390, 143] width 398 height 44
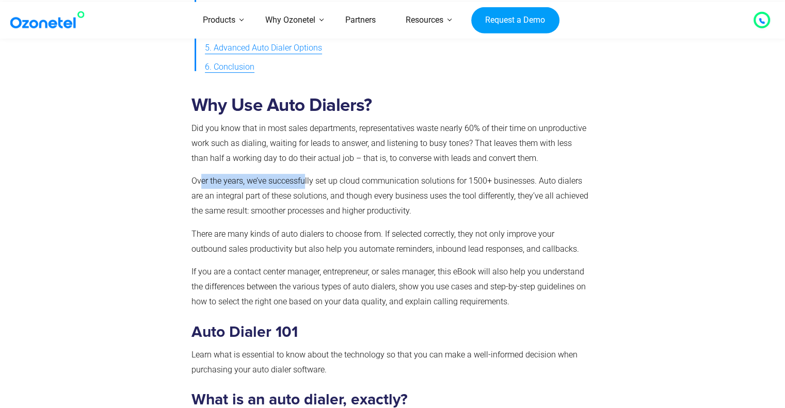
drag, startPoint x: 200, startPoint y: 185, endPoint x: 306, endPoint y: 185, distance: 105.8
click at [306, 185] on p "Over the years, we’ve successfully set up cloud communication solutions for 150…" at bounding box center [390, 196] width 398 height 44
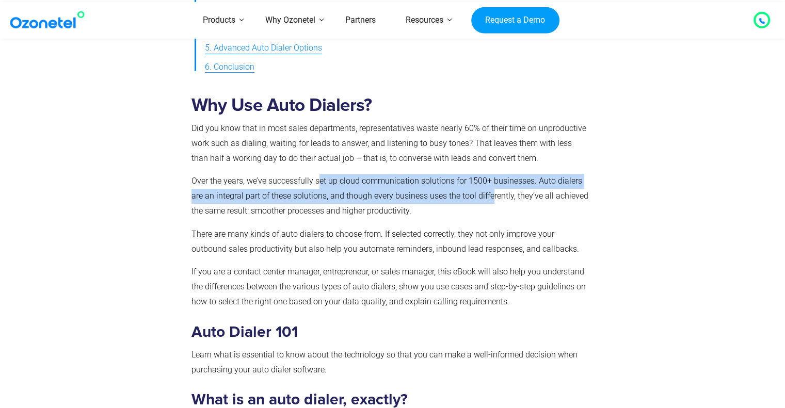
drag, startPoint x: 319, startPoint y: 185, endPoint x: 493, endPoint y: 191, distance: 174.0
click at [493, 191] on p "Over the years, we’ve successfully set up cloud communication solutions for 150…" at bounding box center [390, 196] width 398 height 44
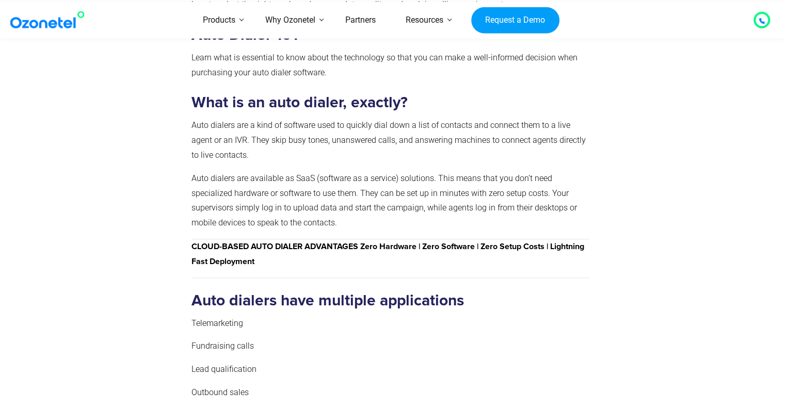
scroll to position [734, 0]
drag, startPoint x: 528, startPoint y: 124, endPoint x: 578, endPoint y: 132, distance: 50.6
click at [578, 132] on p "Auto dialers are a kind of software used to quickly dial down a list of contact…" at bounding box center [390, 140] width 398 height 44
click at [269, 127] on p "Auto dialers are a kind of software used to quickly dial down a list of contact…" at bounding box center [390, 140] width 398 height 44
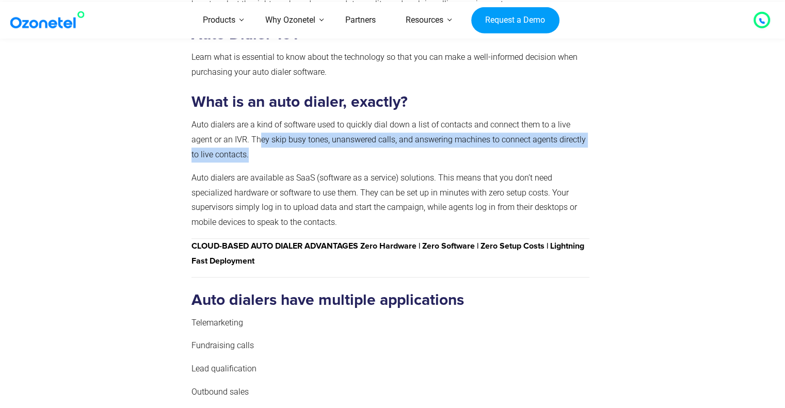
drag, startPoint x: 236, startPoint y: 143, endPoint x: 305, endPoint y: 160, distance: 71.6
click at [305, 160] on p "Auto dialers are a kind of software used to quickly dial down a list of contact…" at bounding box center [390, 140] width 398 height 44
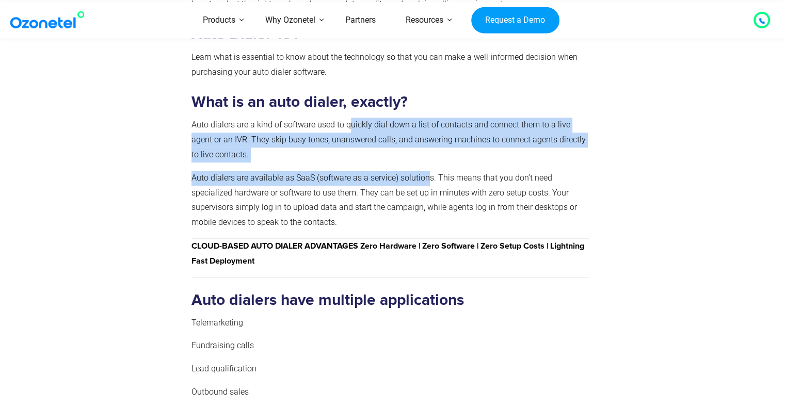
drag, startPoint x: 348, startPoint y: 132, endPoint x: 430, endPoint y: 174, distance: 92.3
click at [430, 174] on div "Why Use Auto Dialers? Did you know that in most sales departments, representati…" at bounding box center [390, 190] width 398 height 787
click at [430, 174] on p "Auto dialers are available as SaaS (software as a service) solutions. This mean…" at bounding box center [390, 200] width 398 height 59
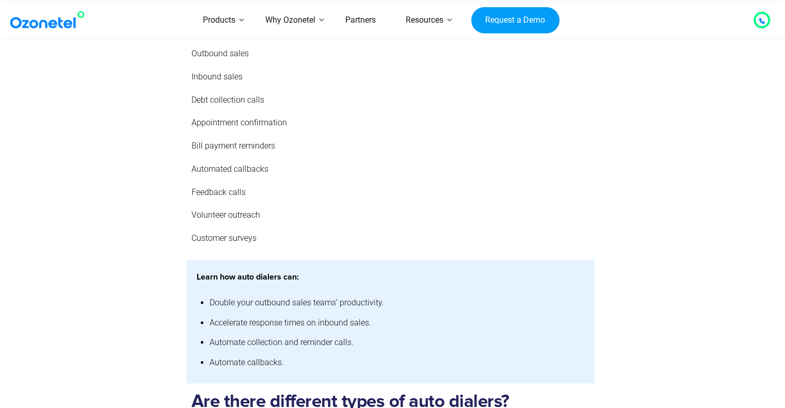
scroll to position [1088, 0]
